Goal: Find specific page/section: Find specific page/section

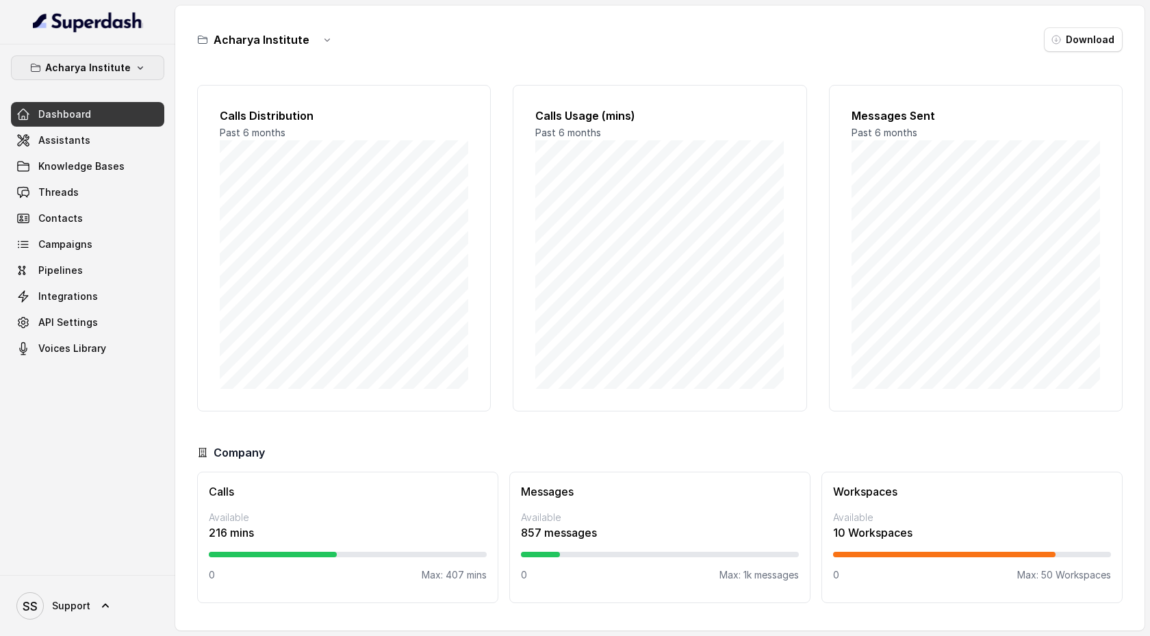
click at [135, 67] on icon "button" at bounding box center [140, 67] width 11 height 11
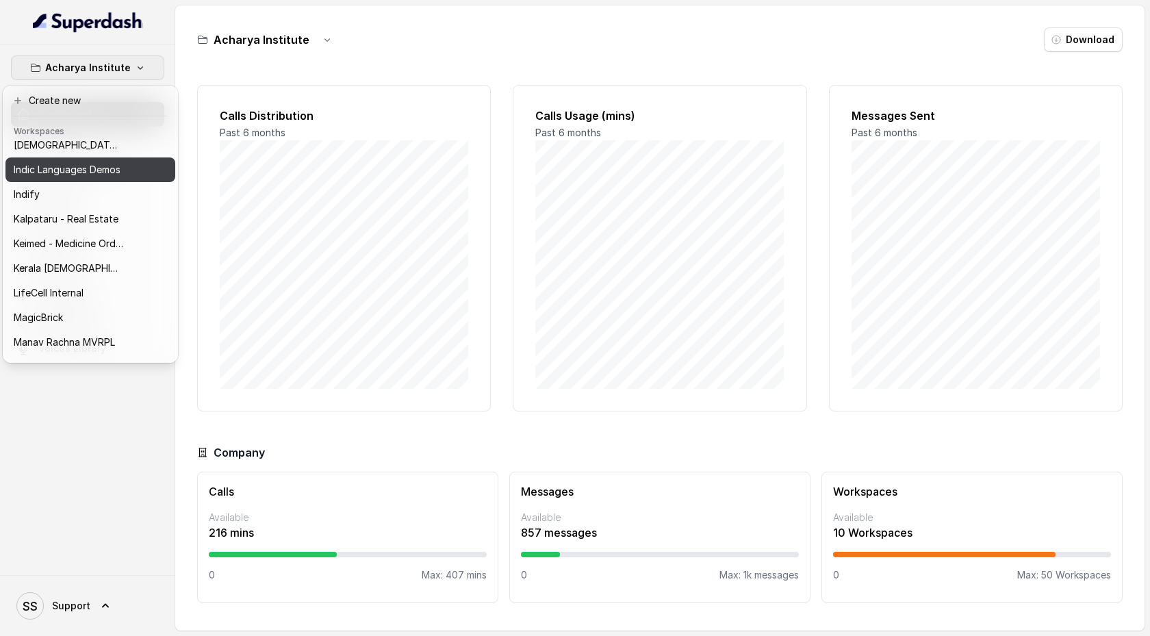
scroll to position [378, 0]
click at [129, 166] on button "Indic Languages Demos" at bounding box center [90, 169] width 170 height 25
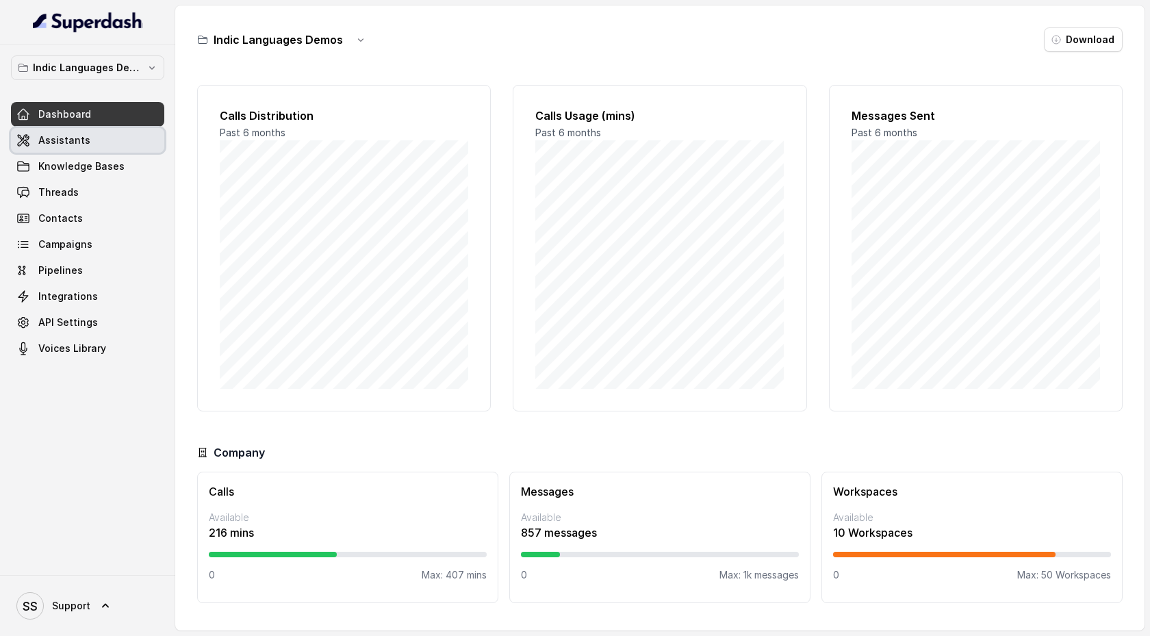
click at [143, 145] on link "Assistants" at bounding box center [87, 140] width 153 height 25
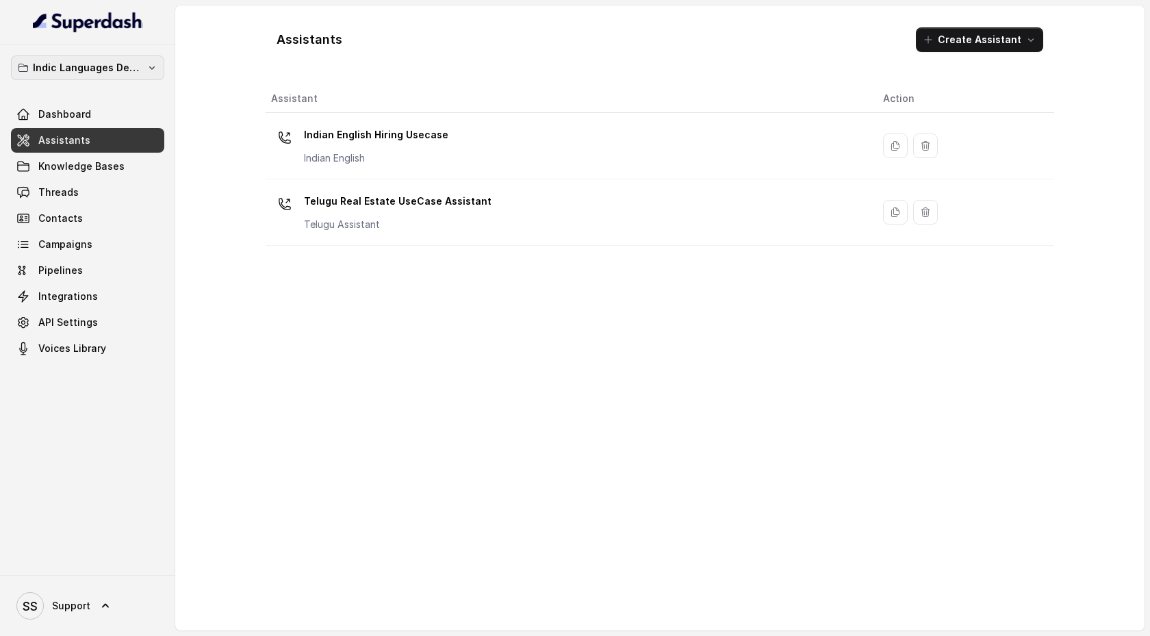
click at [130, 70] on p "Indic Languages Demos" at bounding box center [88, 68] width 110 height 16
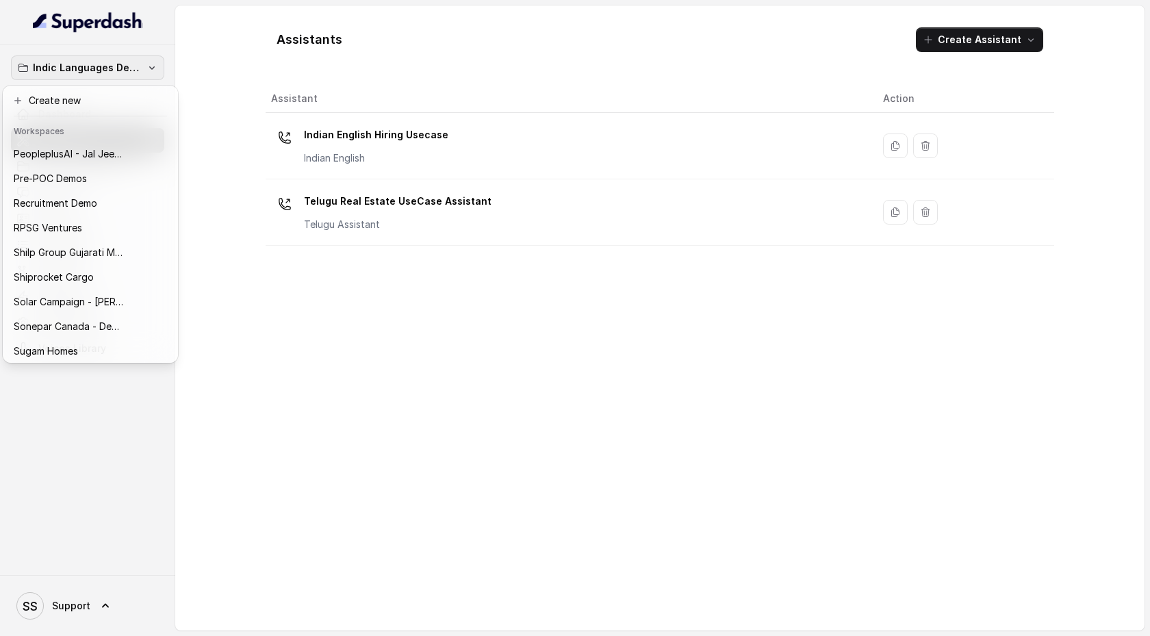
scroll to position [767, 0]
